Goal: Information Seeking & Learning: Learn about a topic

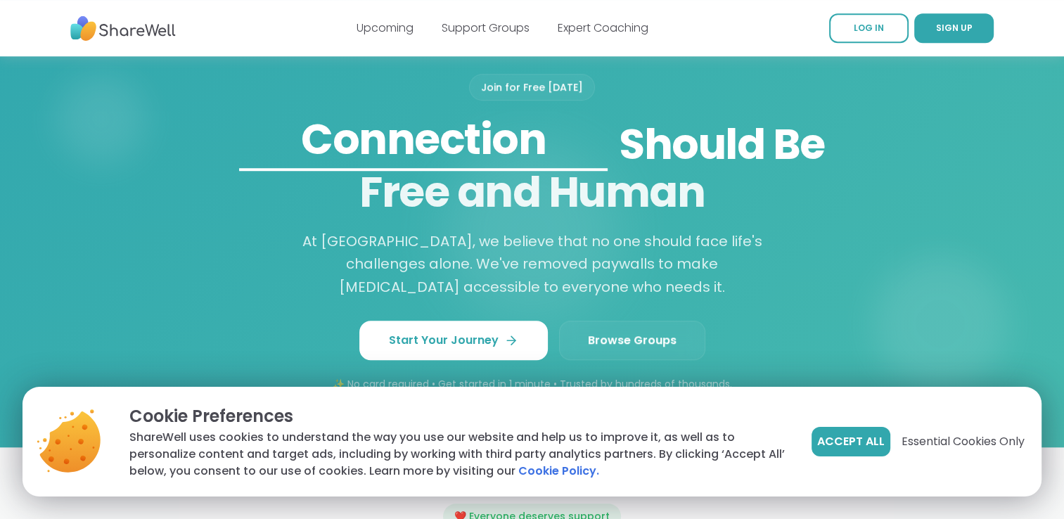
scroll to position [1149, 0]
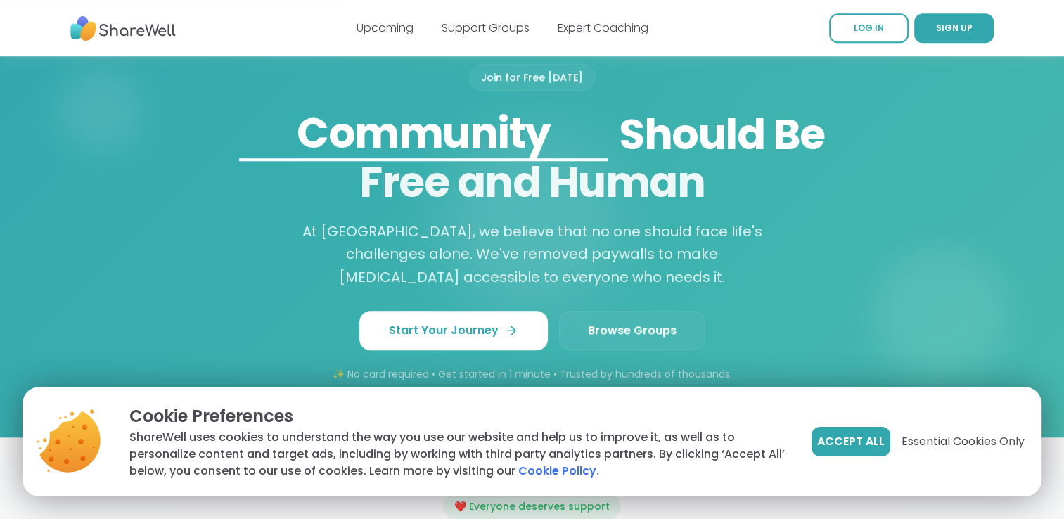
click at [670, 322] on span "Browse Groups" at bounding box center [632, 330] width 89 height 17
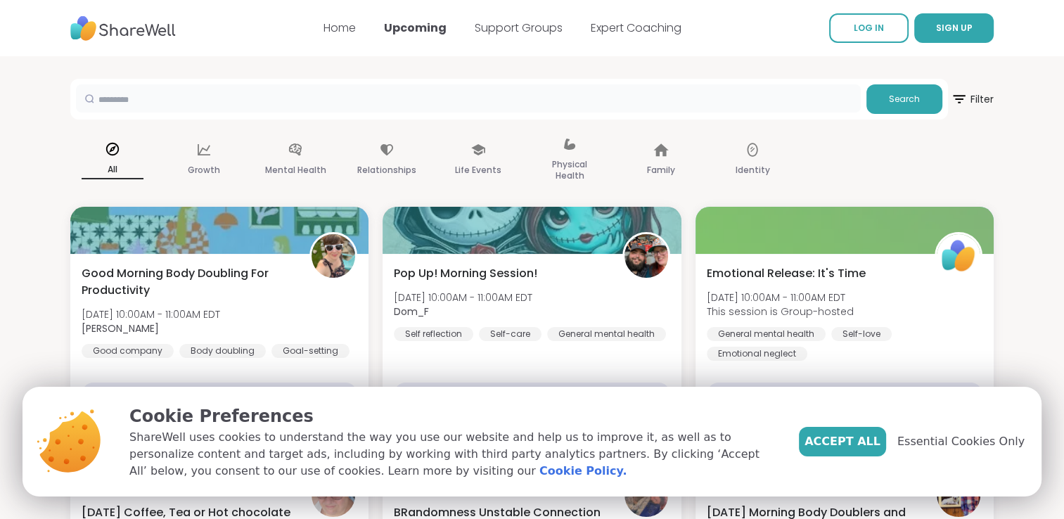
click at [156, 105] on input "text" at bounding box center [468, 98] width 784 height 28
type input "**********"
click at [900, 105] on button "Search" at bounding box center [904, 99] width 76 height 30
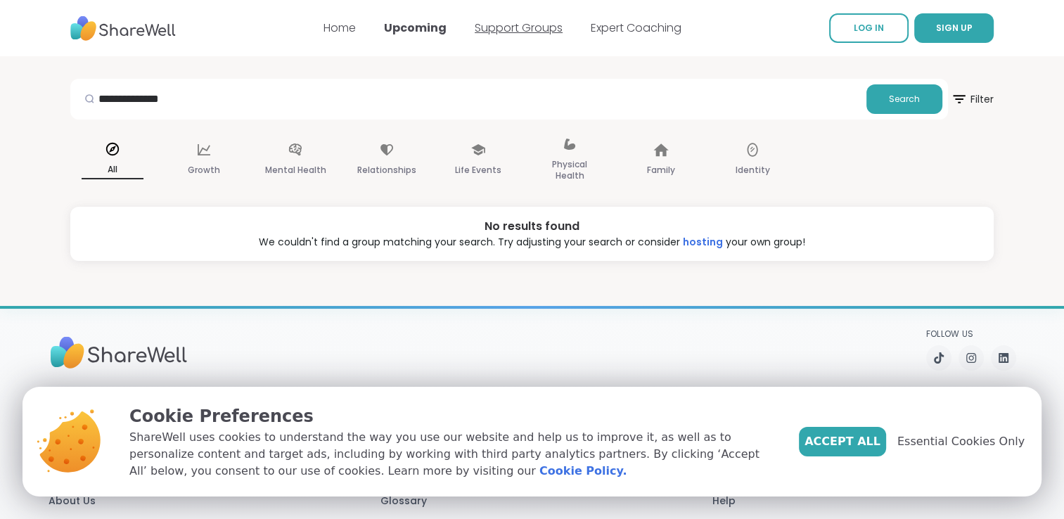
click at [496, 32] on link "Support Groups" at bounding box center [518, 28] width 88 height 16
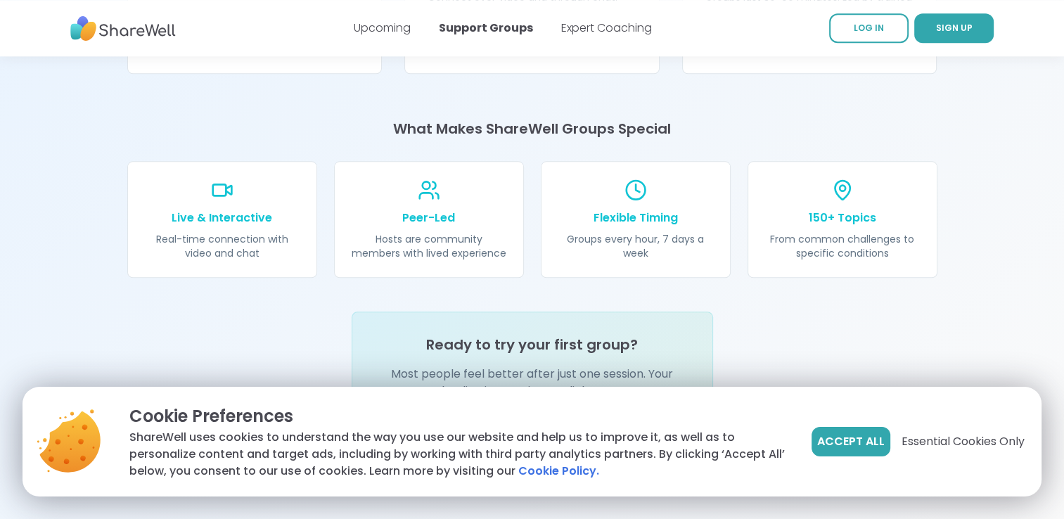
scroll to position [1688, 0]
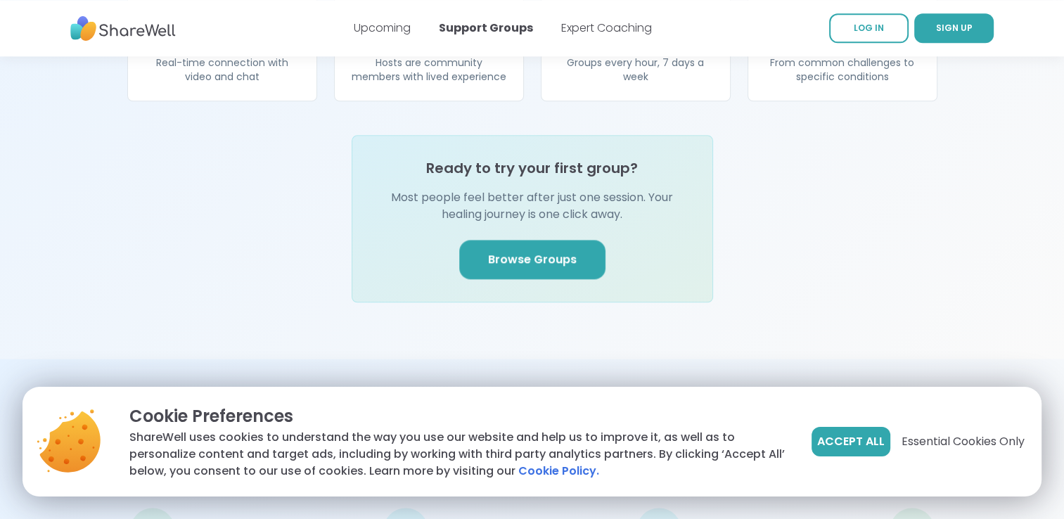
click at [511, 251] on span "Browse Groups" at bounding box center [532, 259] width 89 height 17
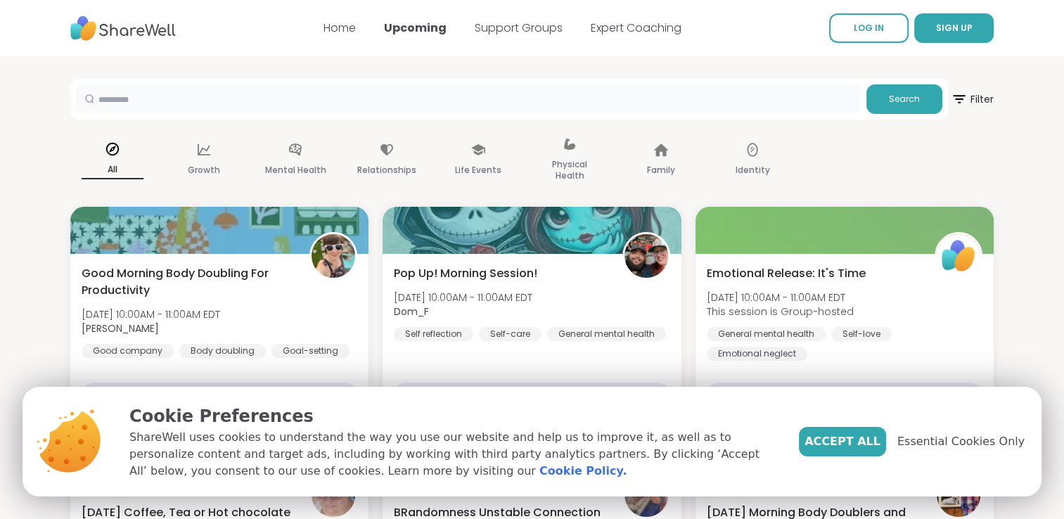
click at [192, 103] on input "text" at bounding box center [468, 98] width 784 height 28
type input "**********"
click at [880, 111] on button "Search" at bounding box center [904, 99] width 76 height 30
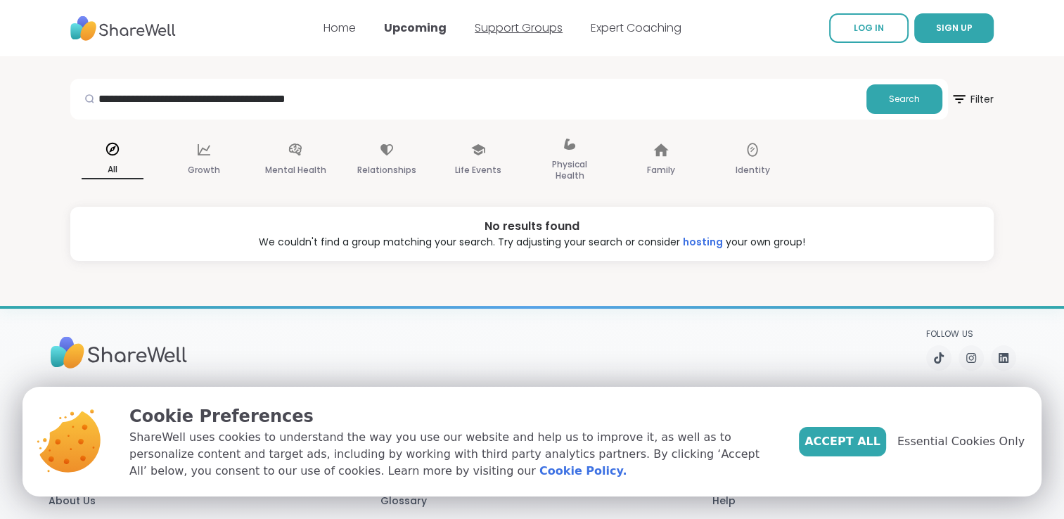
click at [495, 32] on link "Support Groups" at bounding box center [518, 28] width 88 height 16
